Goal: Transaction & Acquisition: Purchase product/service

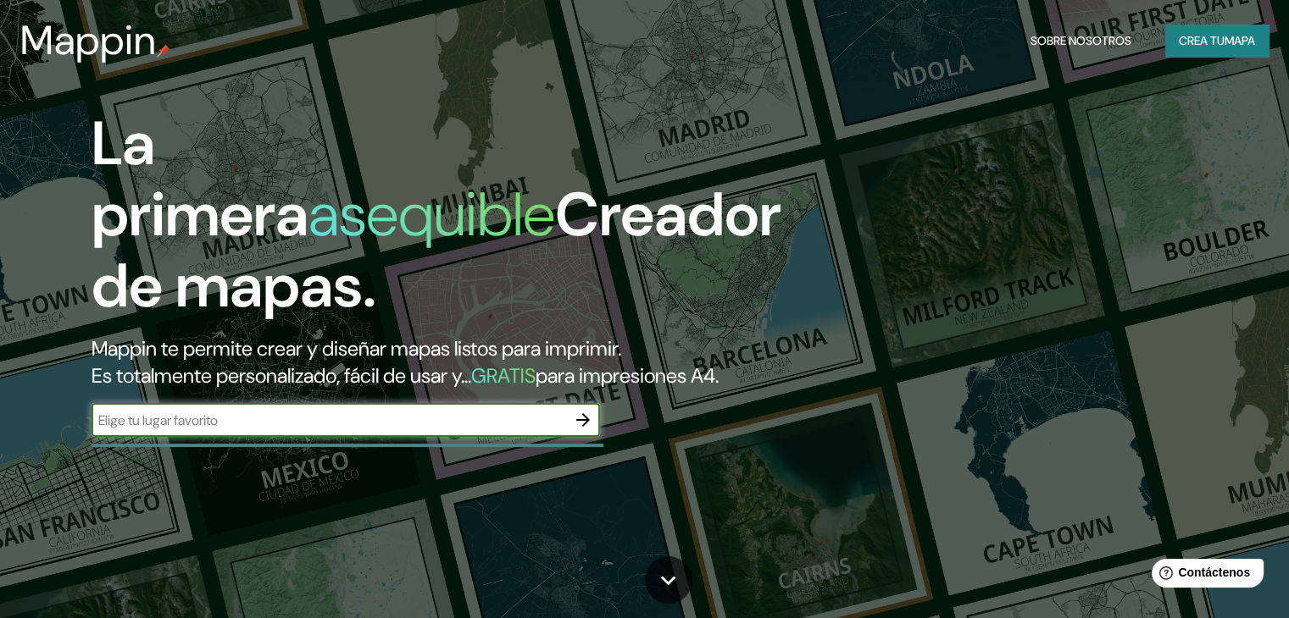
click at [461, 430] on input "text" at bounding box center [328, 420] width 474 height 19
paste input "[GEOGRAPHIC_DATA][PERSON_NAME]"
type input "[GEOGRAPHIC_DATA][PERSON_NAME]"
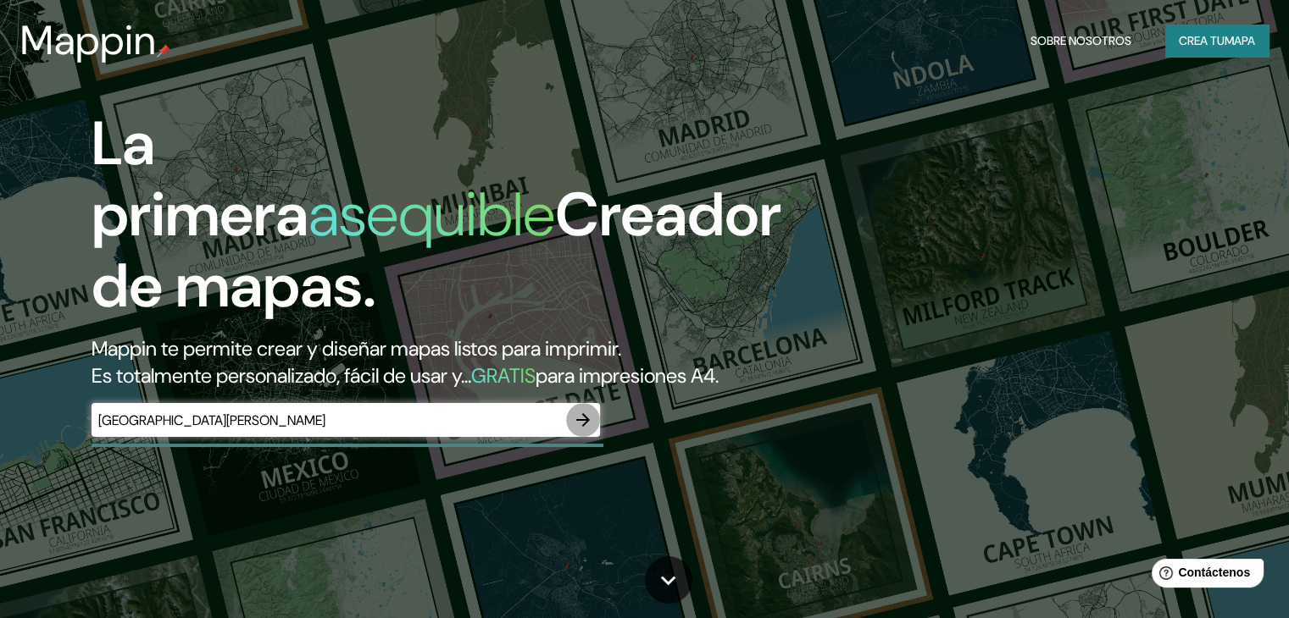
click at [593, 430] on icon "button" at bounding box center [583, 420] width 20 height 20
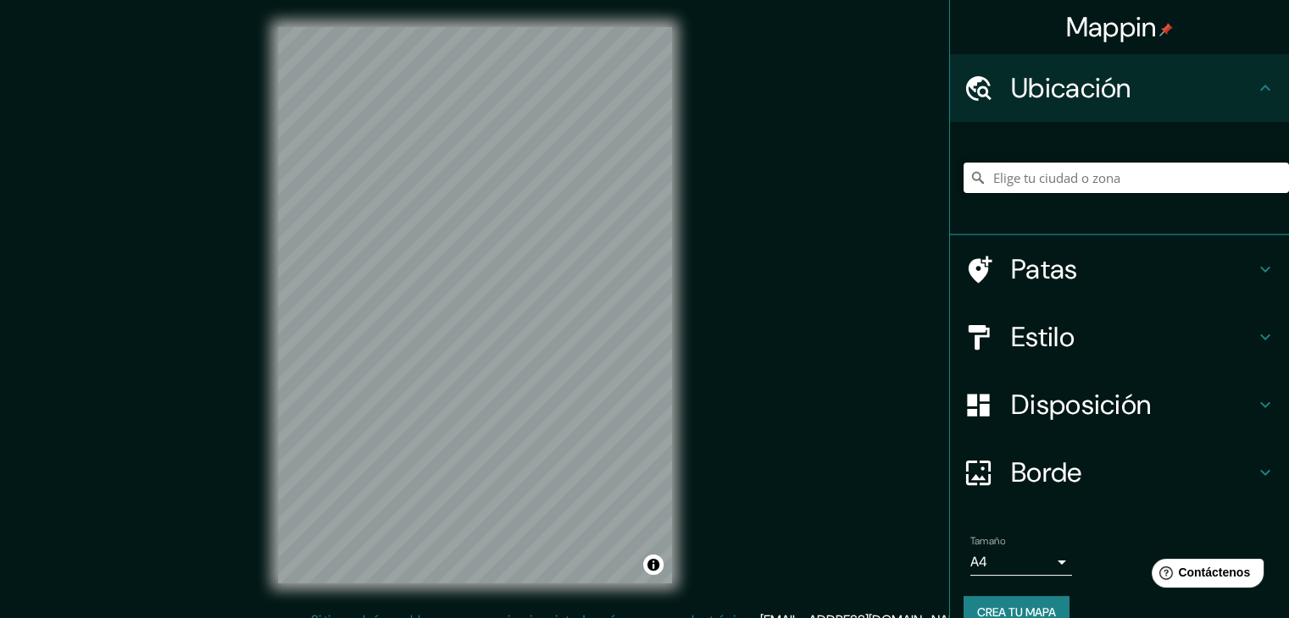
paste input "[GEOGRAPHIC_DATA][PERSON_NAME]"
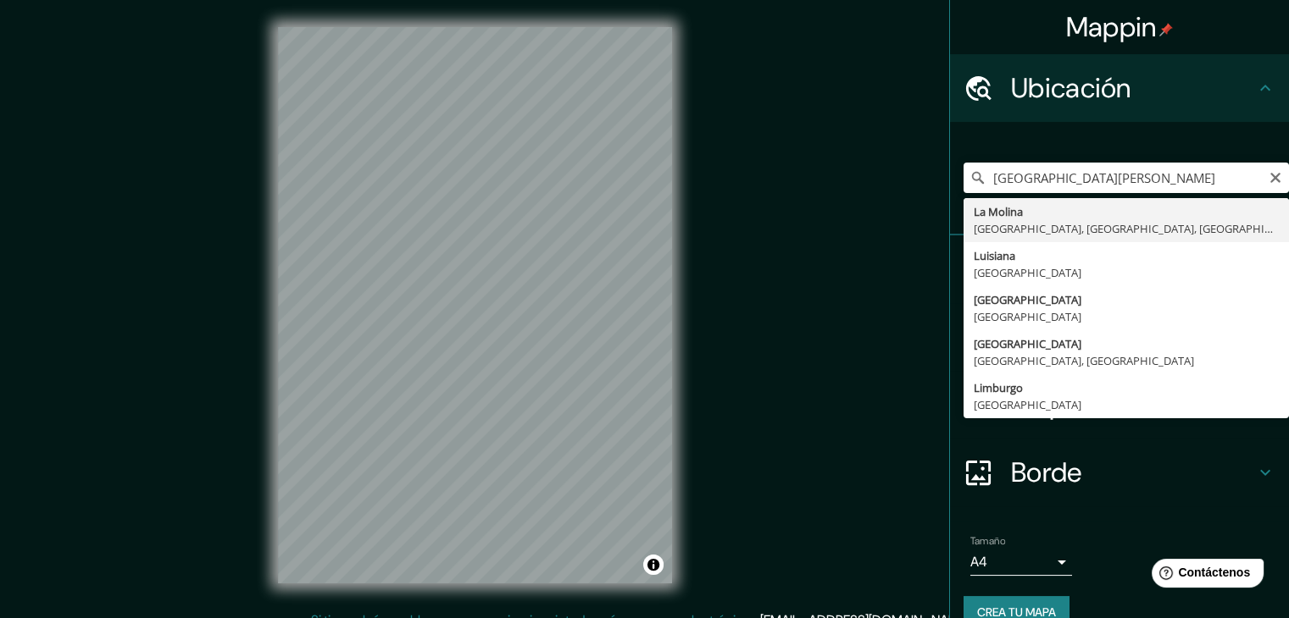
type input "La [PERSON_NAME], [GEOGRAPHIC_DATA], [GEOGRAPHIC_DATA], [GEOGRAPHIC_DATA]"
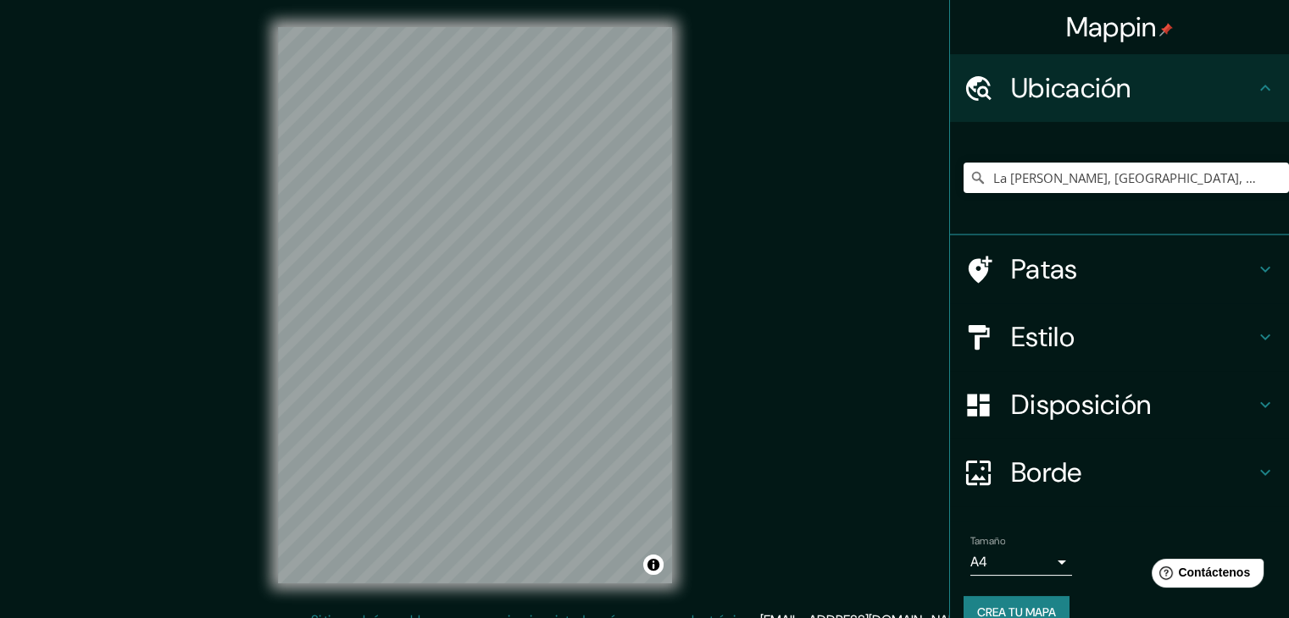
click at [1122, 346] on h4 "Estilo" at bounding box center [1133, 337] width 244 height 34
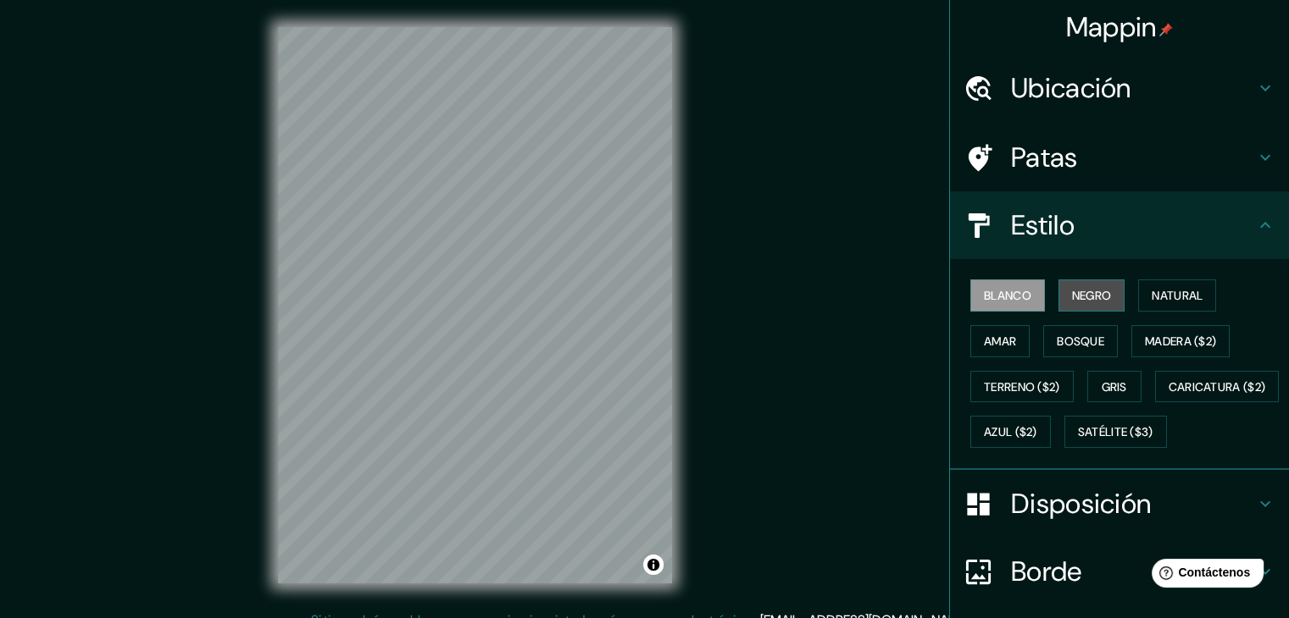
click at [1072, 292] on font "Negro" at bounding box center [1092, 295] width 40 height 15
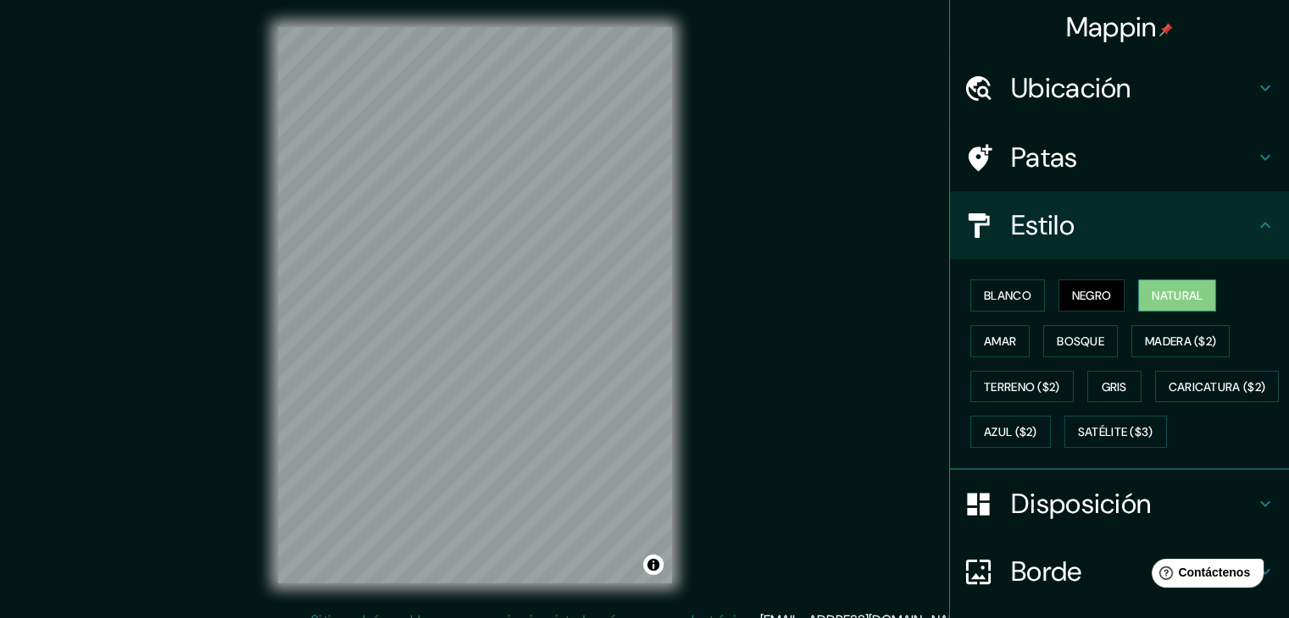
click at [1151, 293] on font "Natural" at bounding box center [1176, 295] width 51 height 15
click at [1013, 380] on font "Terreno ($2)" at bounding box center [1022, 387] width 76 height 15
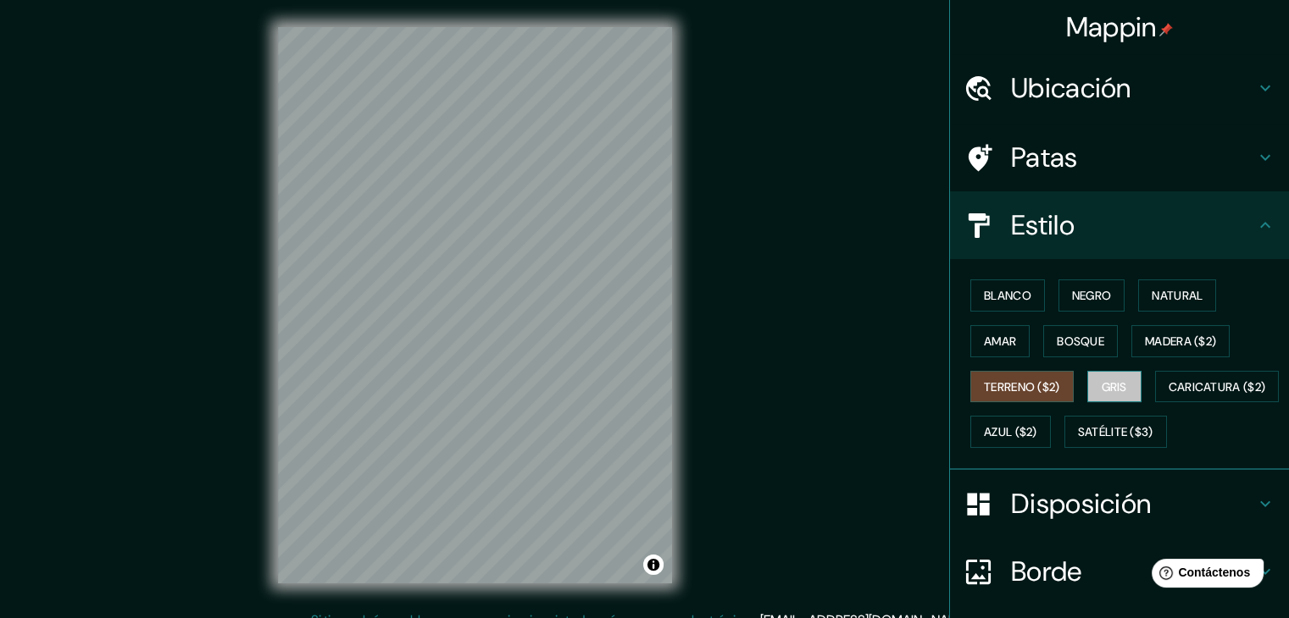
click at [1105, 380] on font "Gris" at bounding box center [1113, 387] width 25 height 15
click at [1147, 340] on font "Madera ($2)" at bounding box center [1180, 341] width 71 height 15
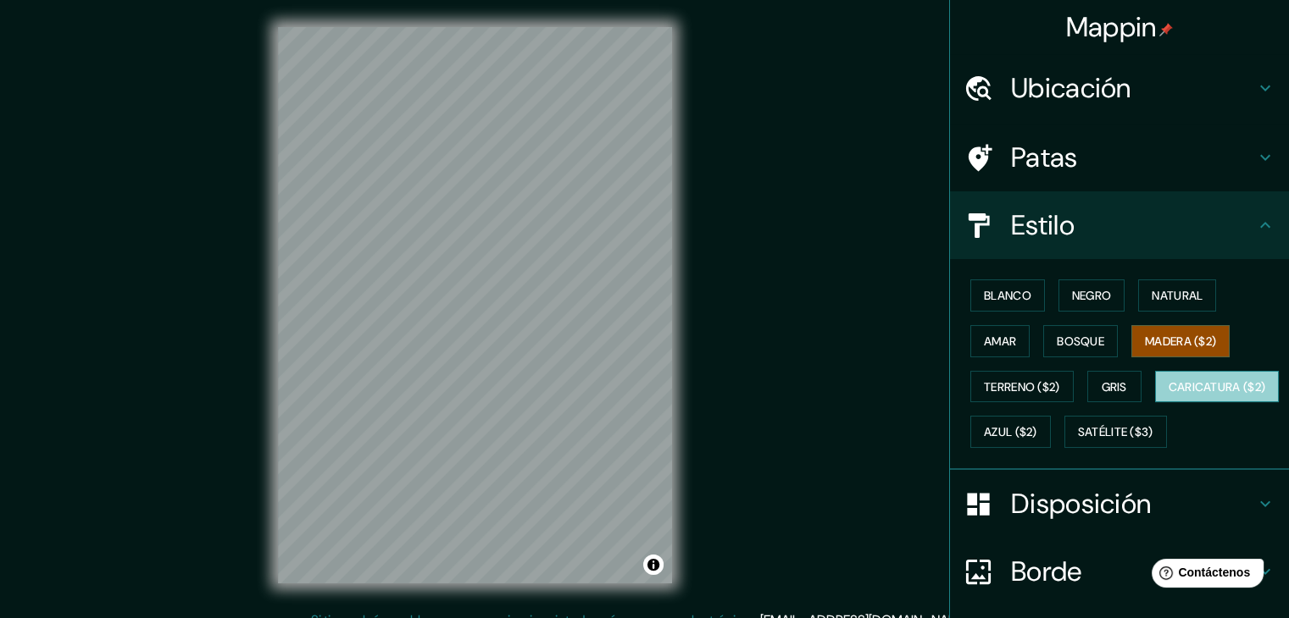
click at [1168, 398] on font "Caricatura ($2)" at bounding box center [1216, 387] width 97 height 22
click at [681, 273] on div "© Mapbox © OpenStreetMap Improve this map" at bounding box center [475, 305] width 448 height 611
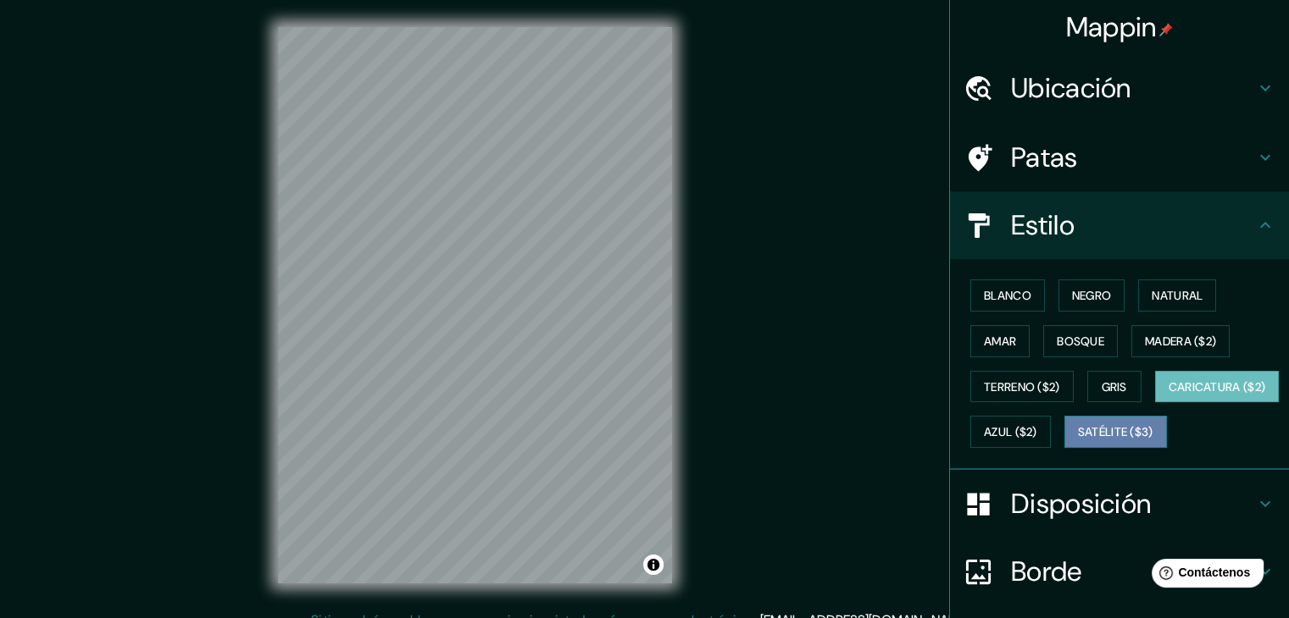
click at [1078, 441] on font "Satélite ($3)" at bounding box center [1115, 432] width 75 height 15
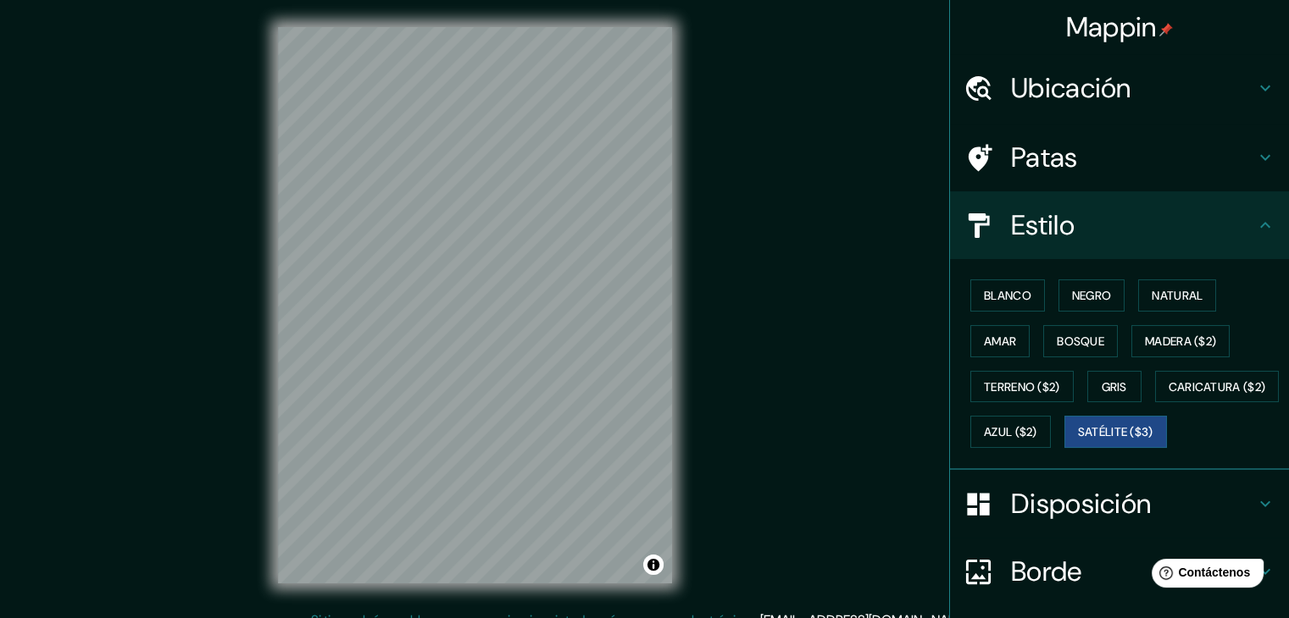
click at [1088, 89] on font "Ubicación" at bounding box center [1071, 88] width 120 height 36
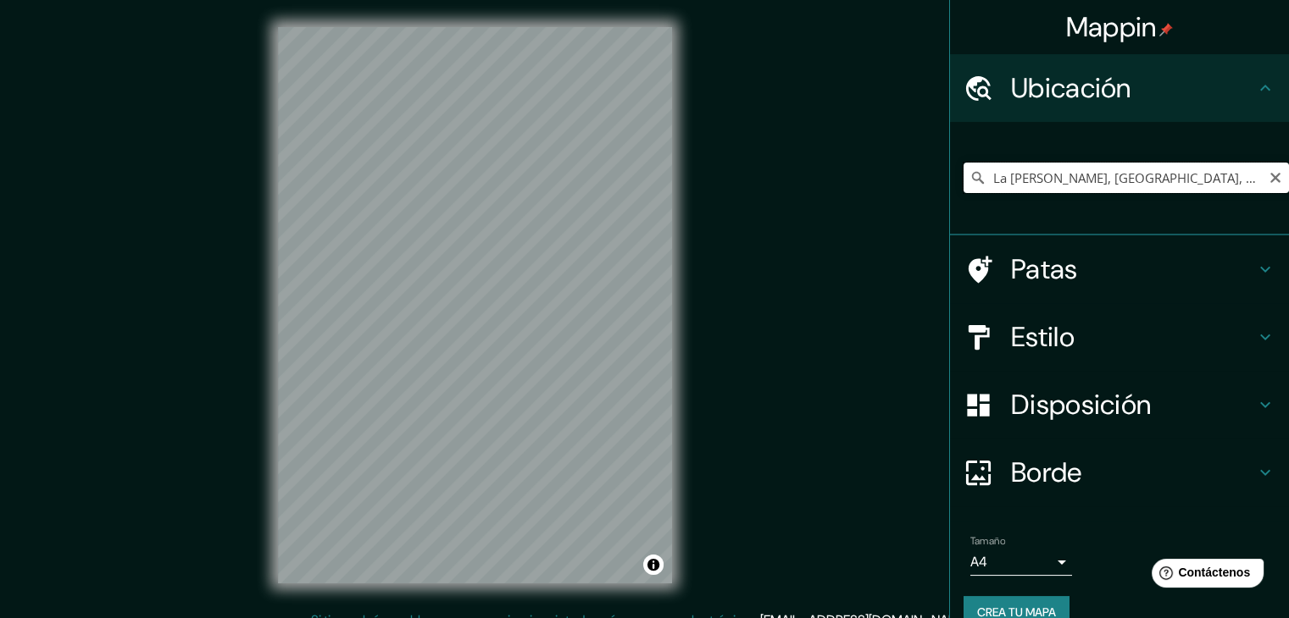
click at [1217, 176] on input "La [PERSON_NAME], [GEOGRAPHIC_DATA], [GEOGRAPHIC_DATA], [GEOGRAPHIC_DATA]" at bounding box center [1125, 178] width 325 height 30
click at [222, 218] on div "Mappin Ubicación [GEOGRAPHIC_DATA][PERSON_NAME], [GEOGRAPHIC_DATA], [GEOGRAPHIC…" at bounding box center [644, 319] width 1289 height 638
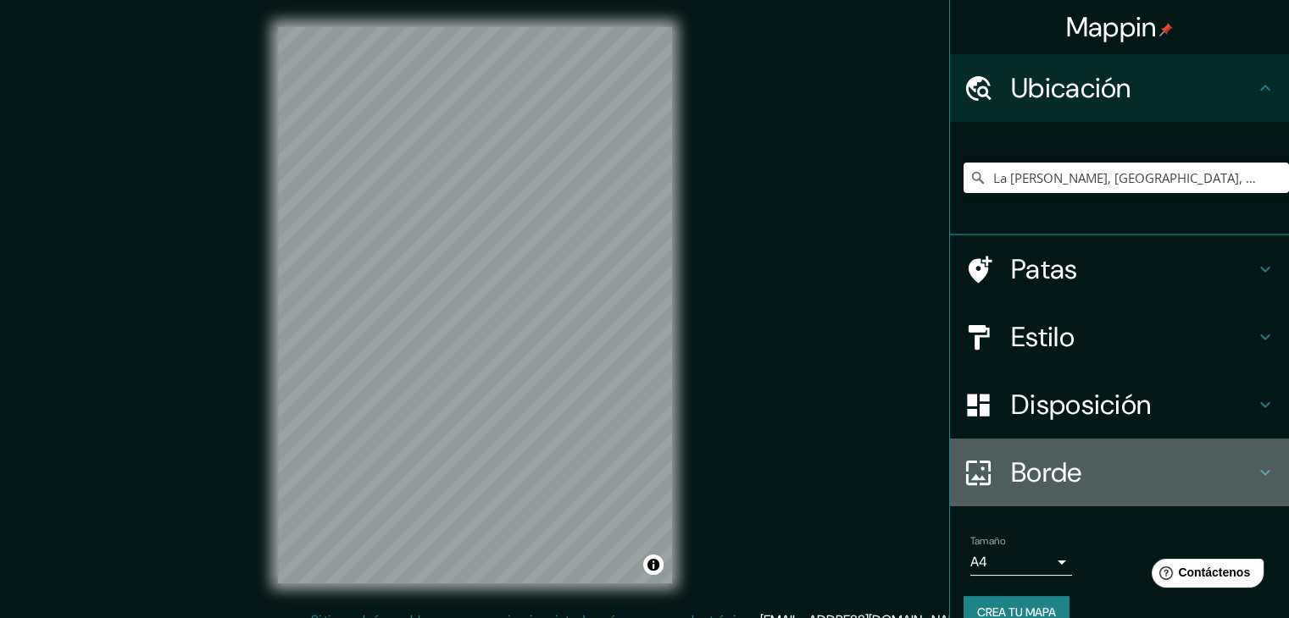
drag, startPoint x: 1123, startPoint y: 472, endPoint x: 1073, endPoint y: 445, distance: 56.9
click at [1110, 467] on h4 "Borde" at bounding box center [1133, 473] width 244 height 34
